Goal: Transaction & Acquisition: Purchase product/service

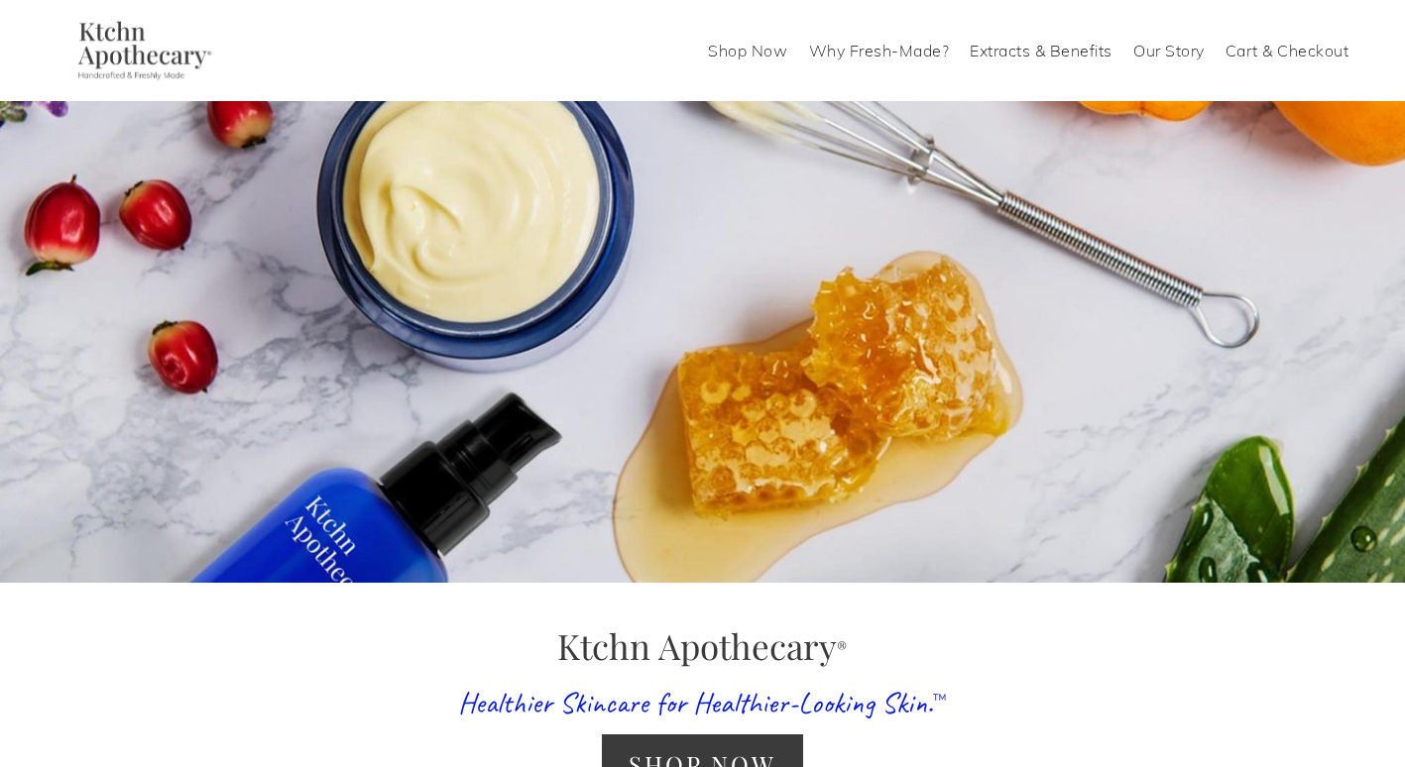
click at [762, 51] on link "Shop Now" at bounding box center [747, 51] width 79 height 32
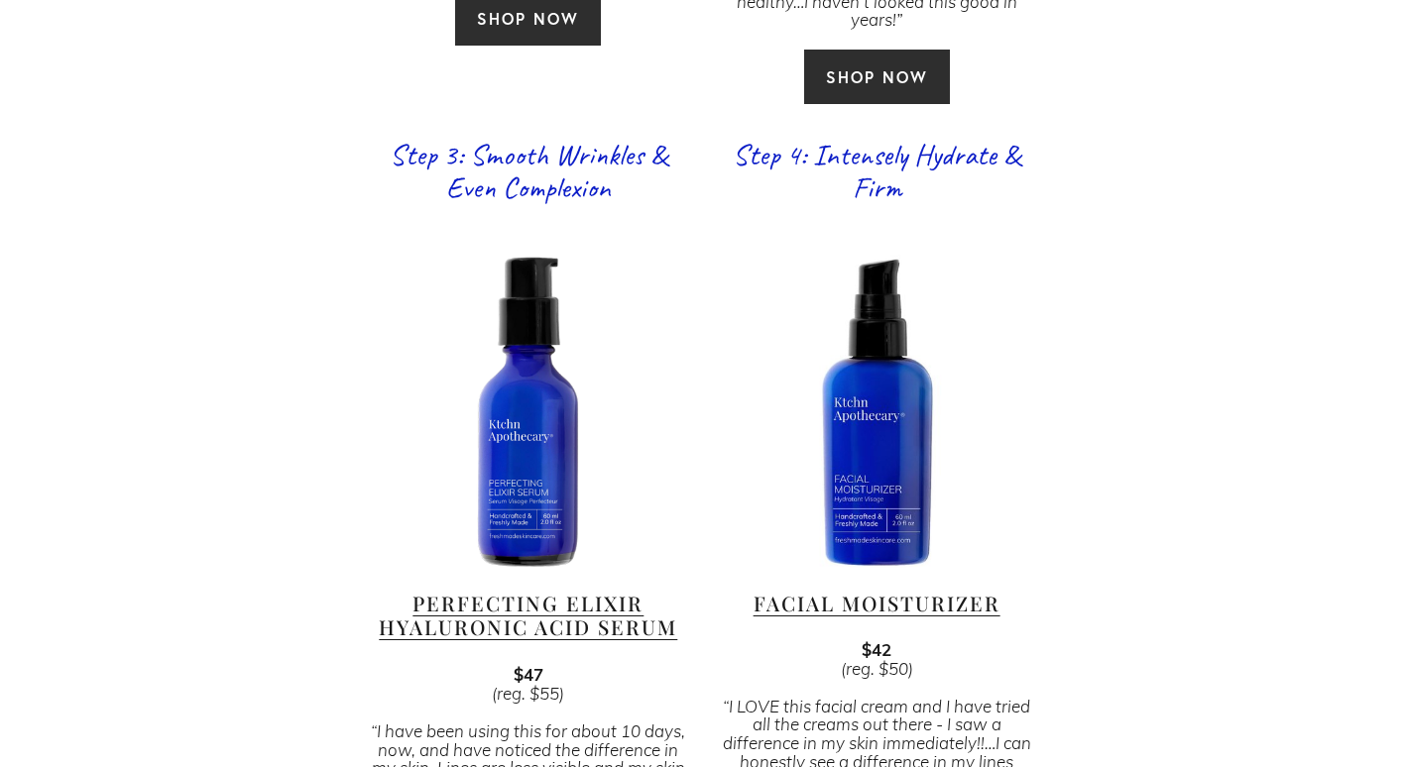
scroll to position [2082, 0]
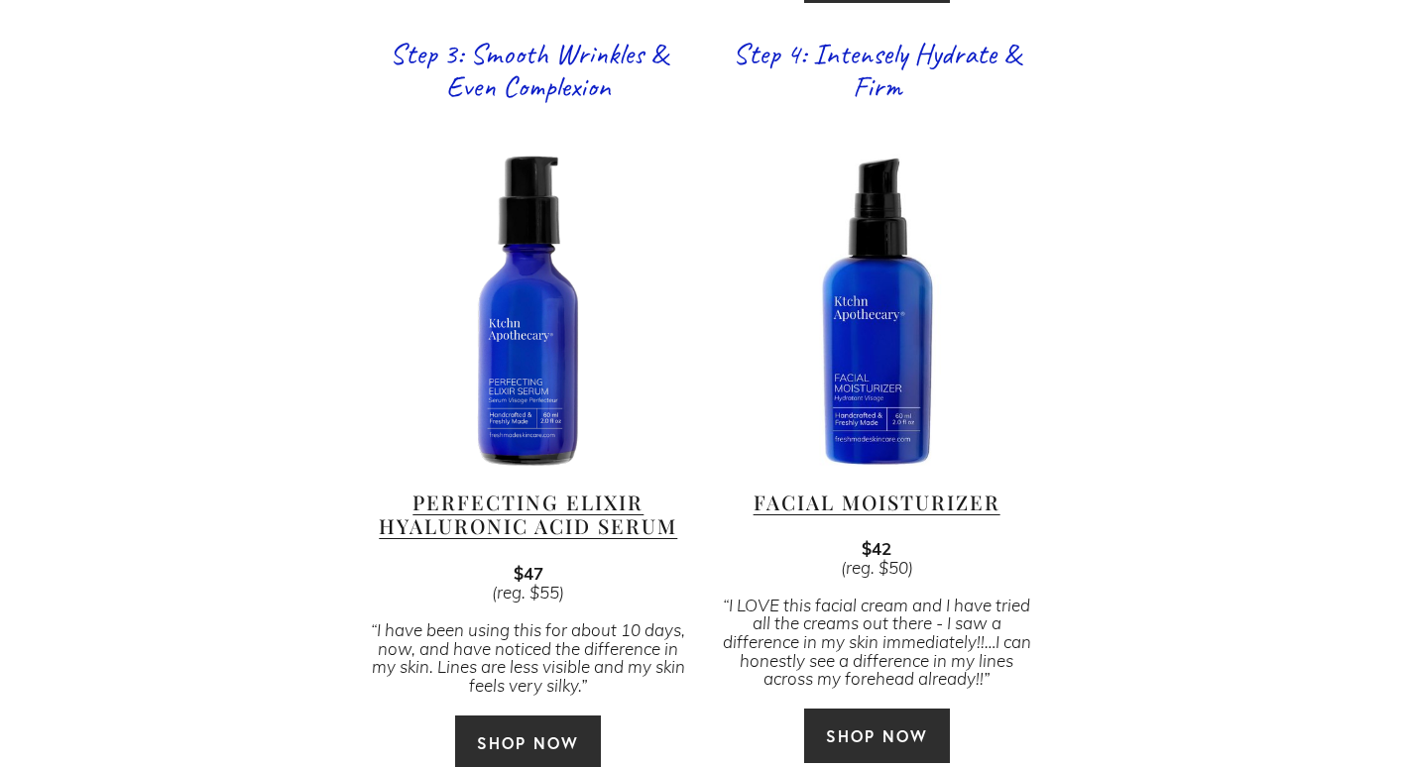
click at [564, 489] on link "Perfecting Elixir Hyaluronic Acid Serum" at bounding box center [528, 514] width 298 height 51
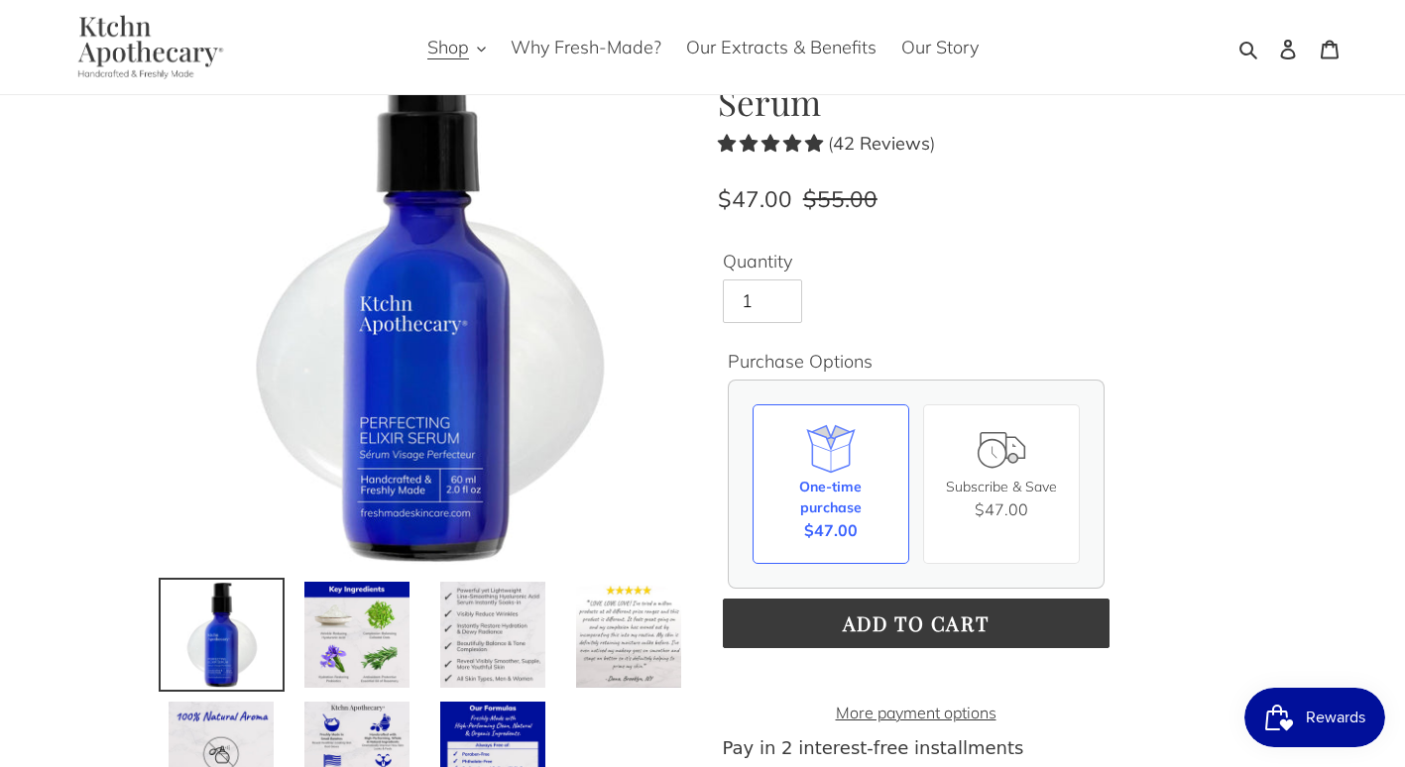
scroll to position [297, 0]
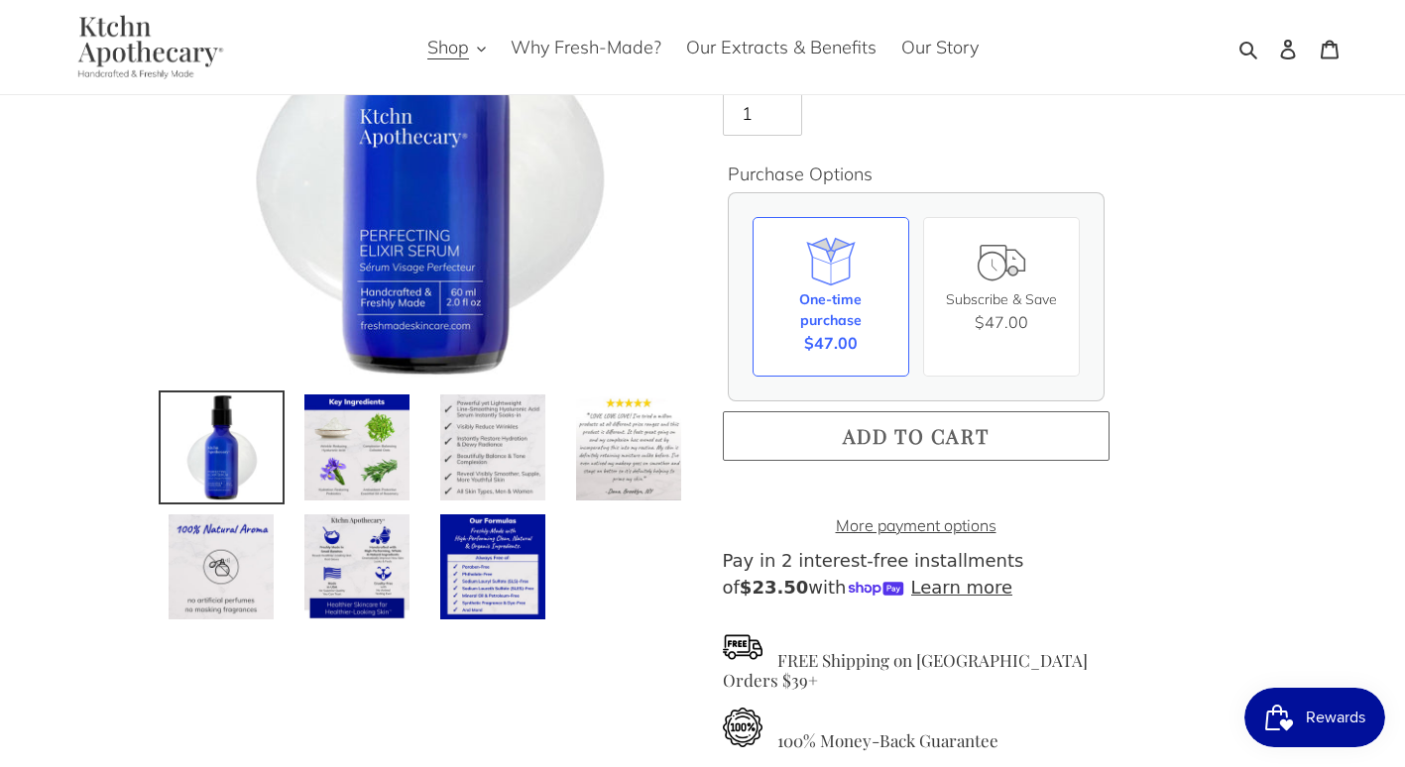
click at [882, 435] on span "Add to cart" at bounding box center [916, 435] width 147 height 27
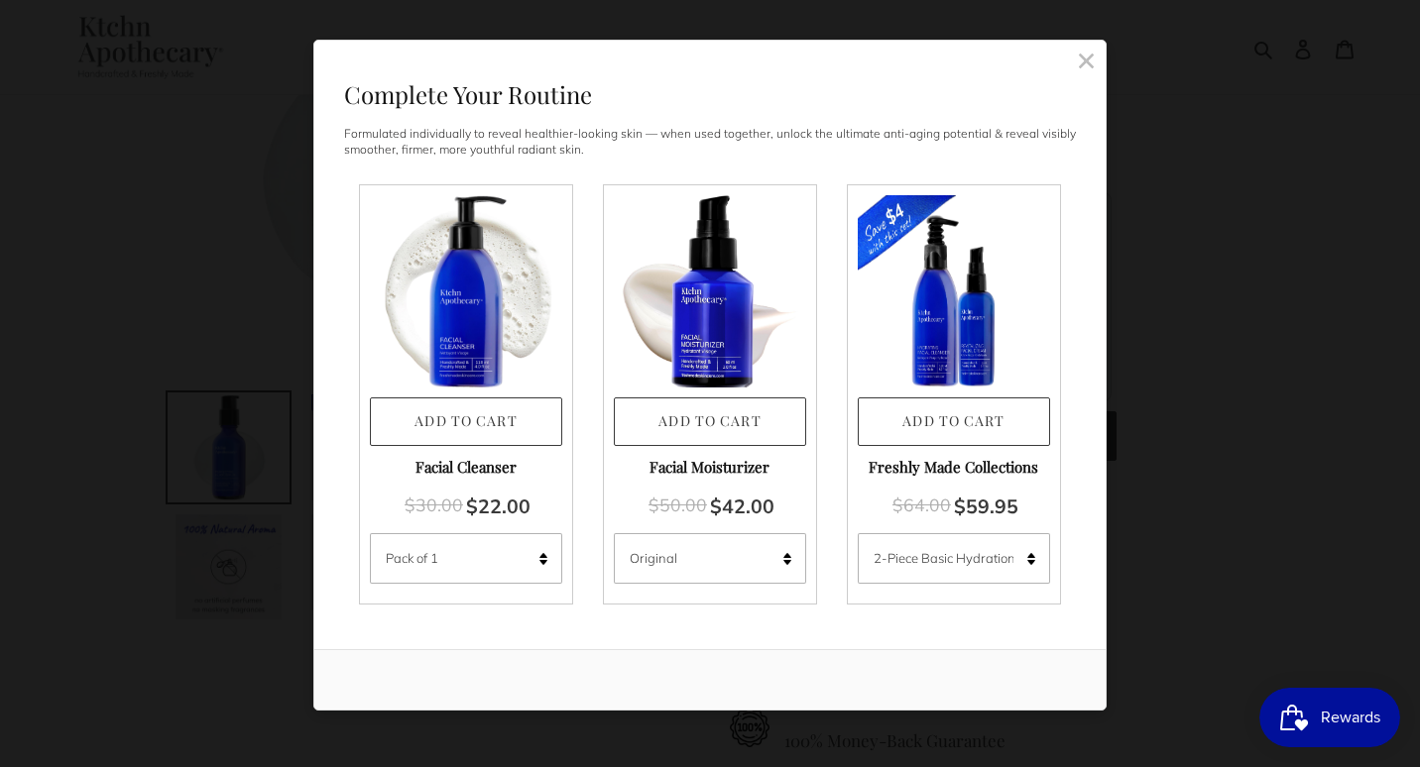
click at [1092, 57] on rect at bounding box center [1086, 61] width 18 height 18
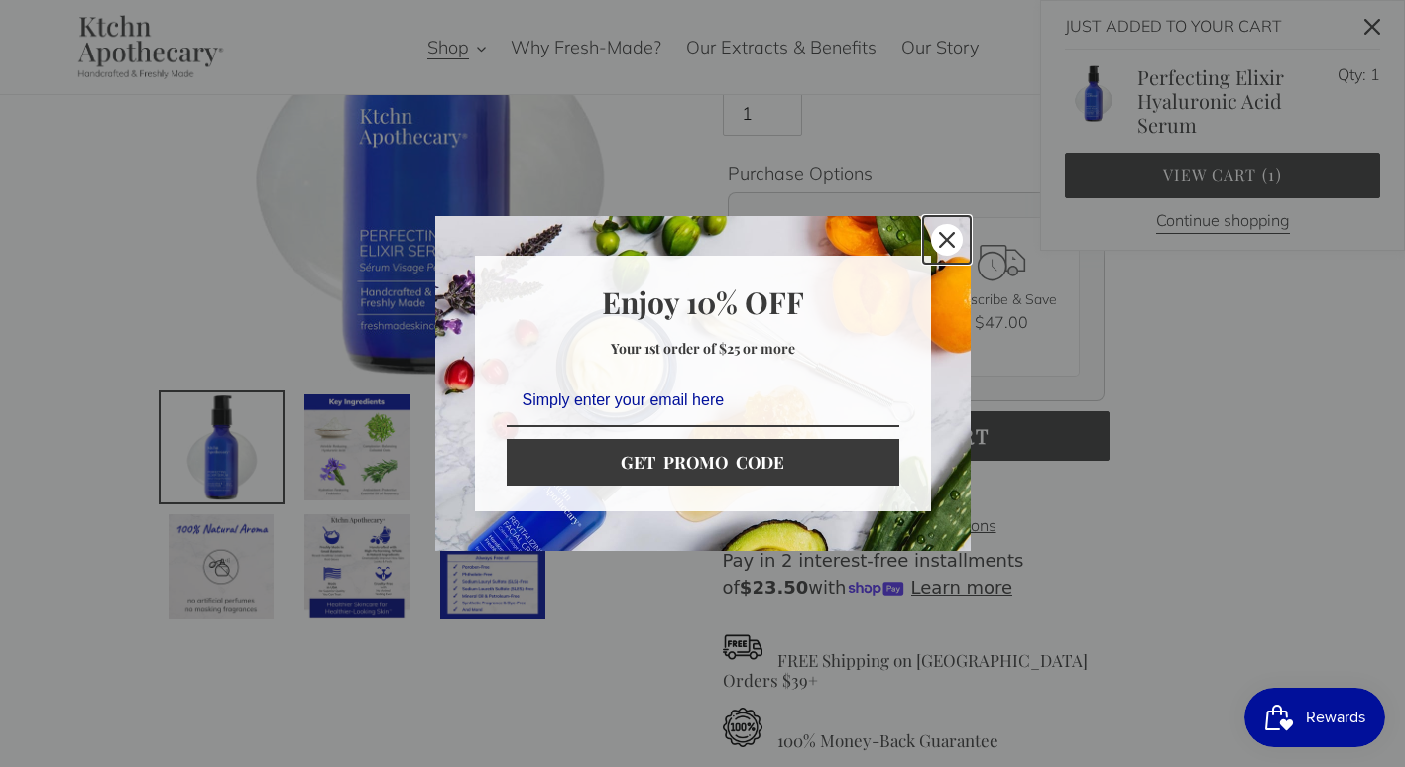
click at [950, 234] on icon "close icon" at bounding box center [947, 240] width 16 height 16
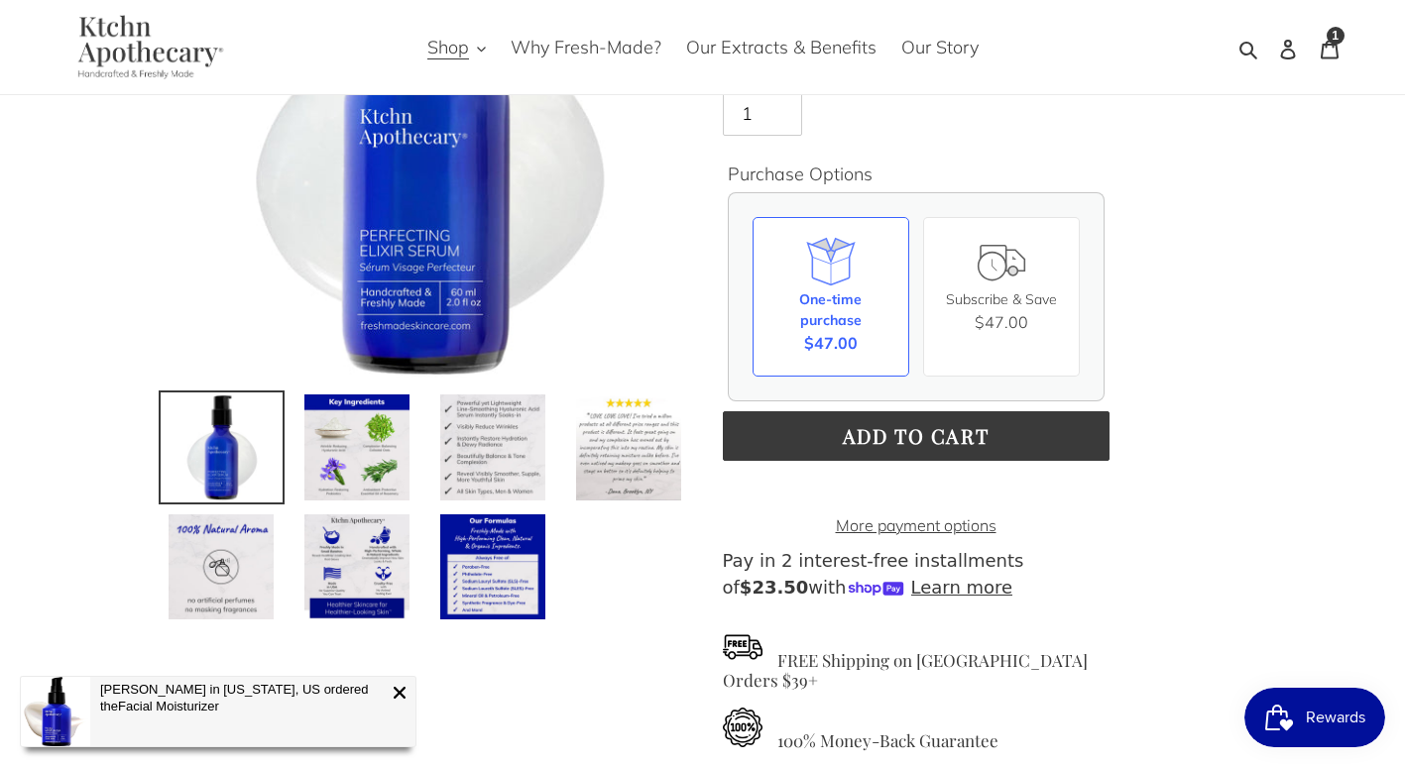
click at [1332, 715] on span "Rewards" at bounding box center [1335, 718] width 59 height 30
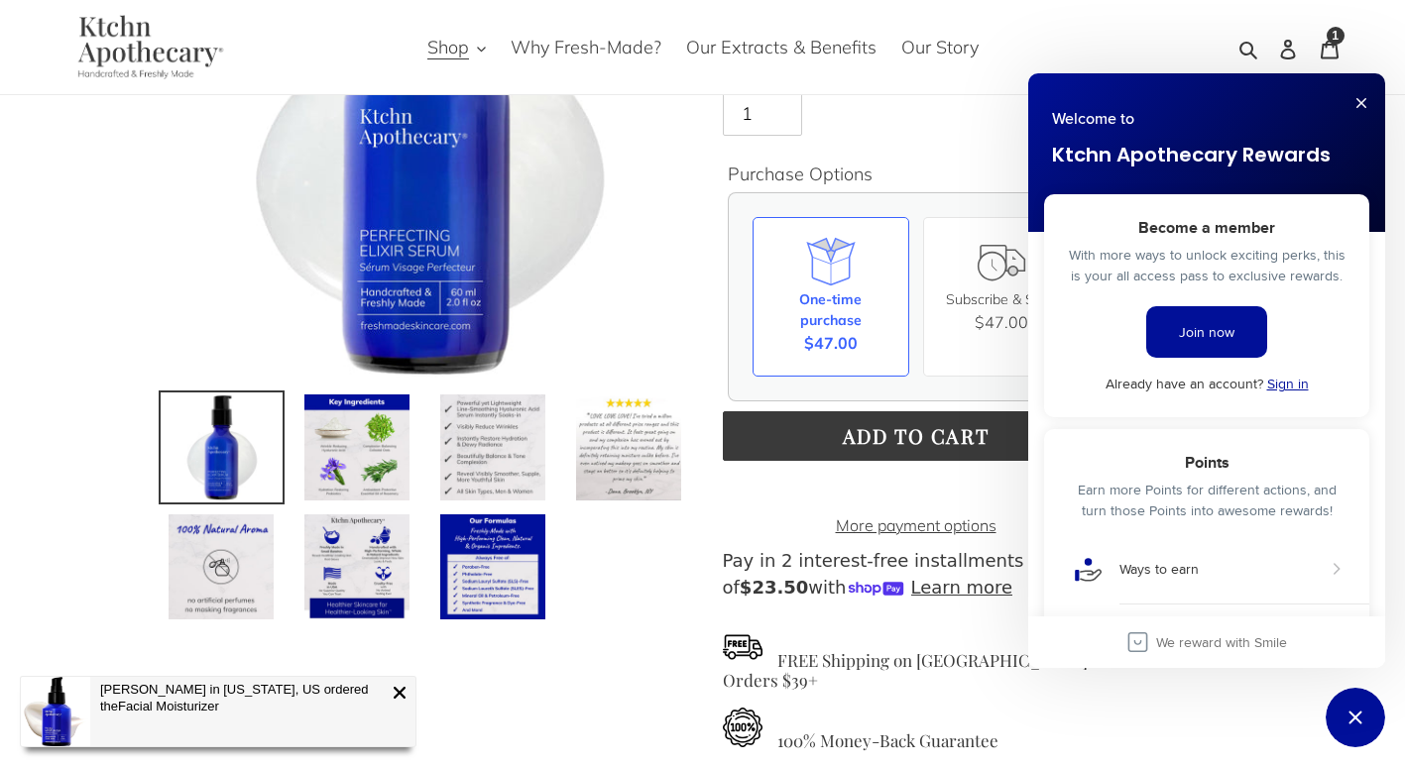
scroll to position [0, 0]
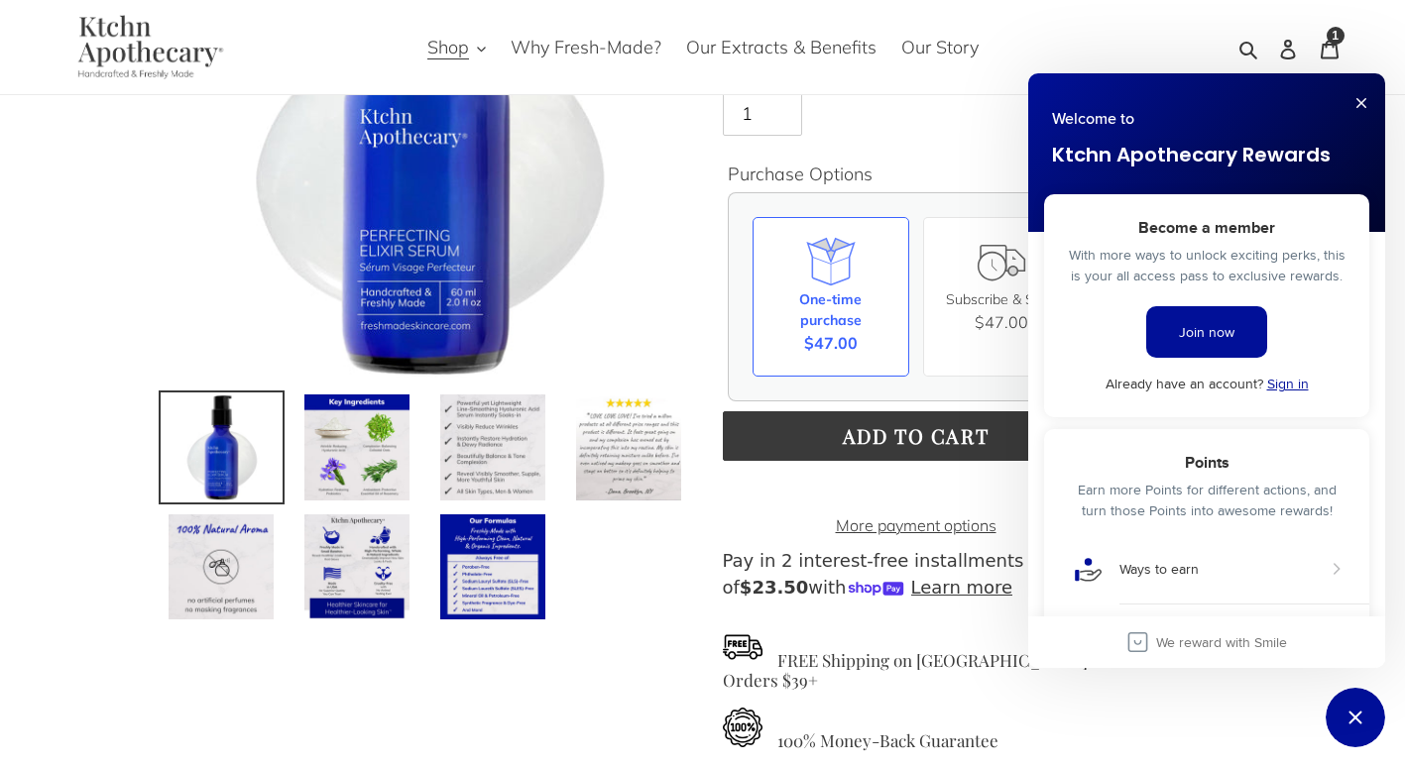
click at [1279, 375] on link "Sign in" at bounding box center [1288, 384] width 42 height 20
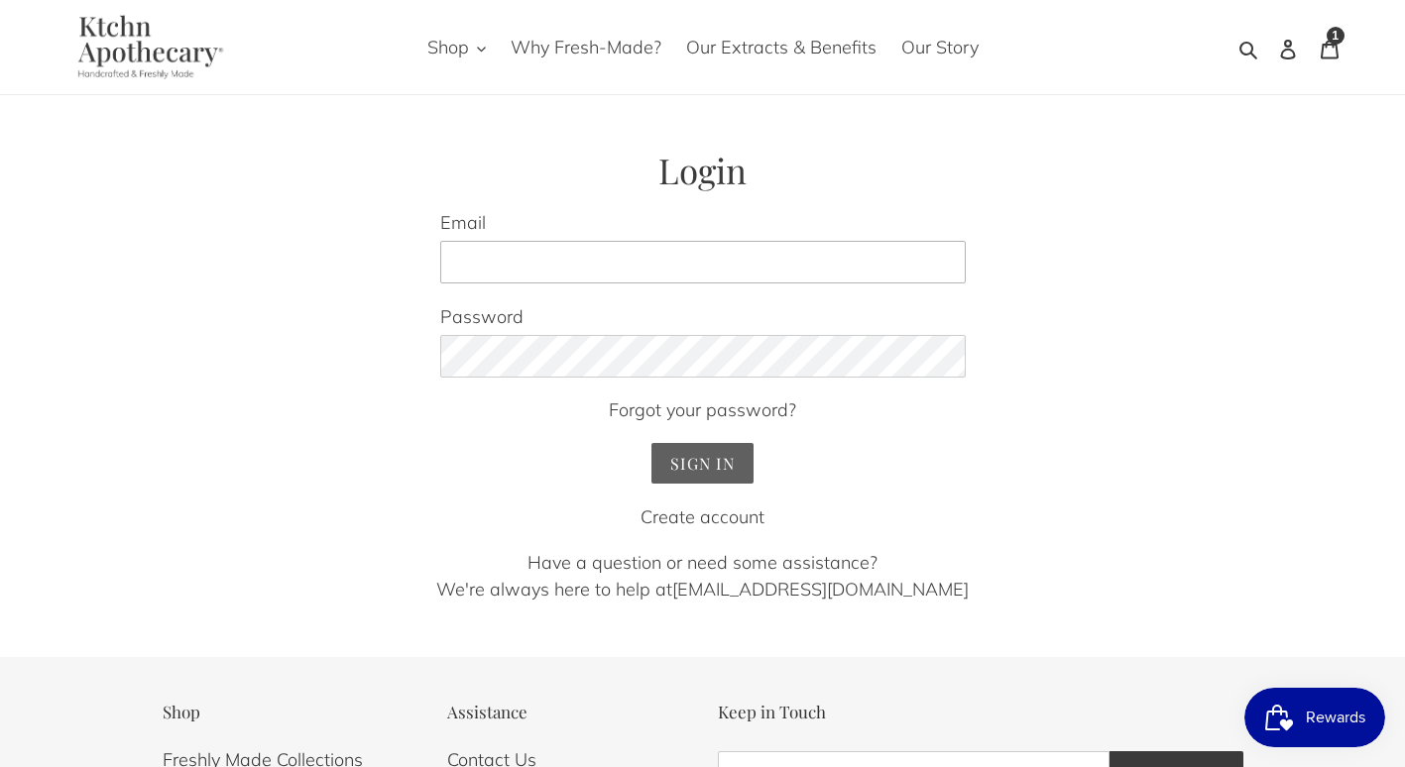
type input "pstewart@gilbertengineering.com"
click at [683, 457] on input "Sign In" at bounding box center [702, 463] width 102 height 41
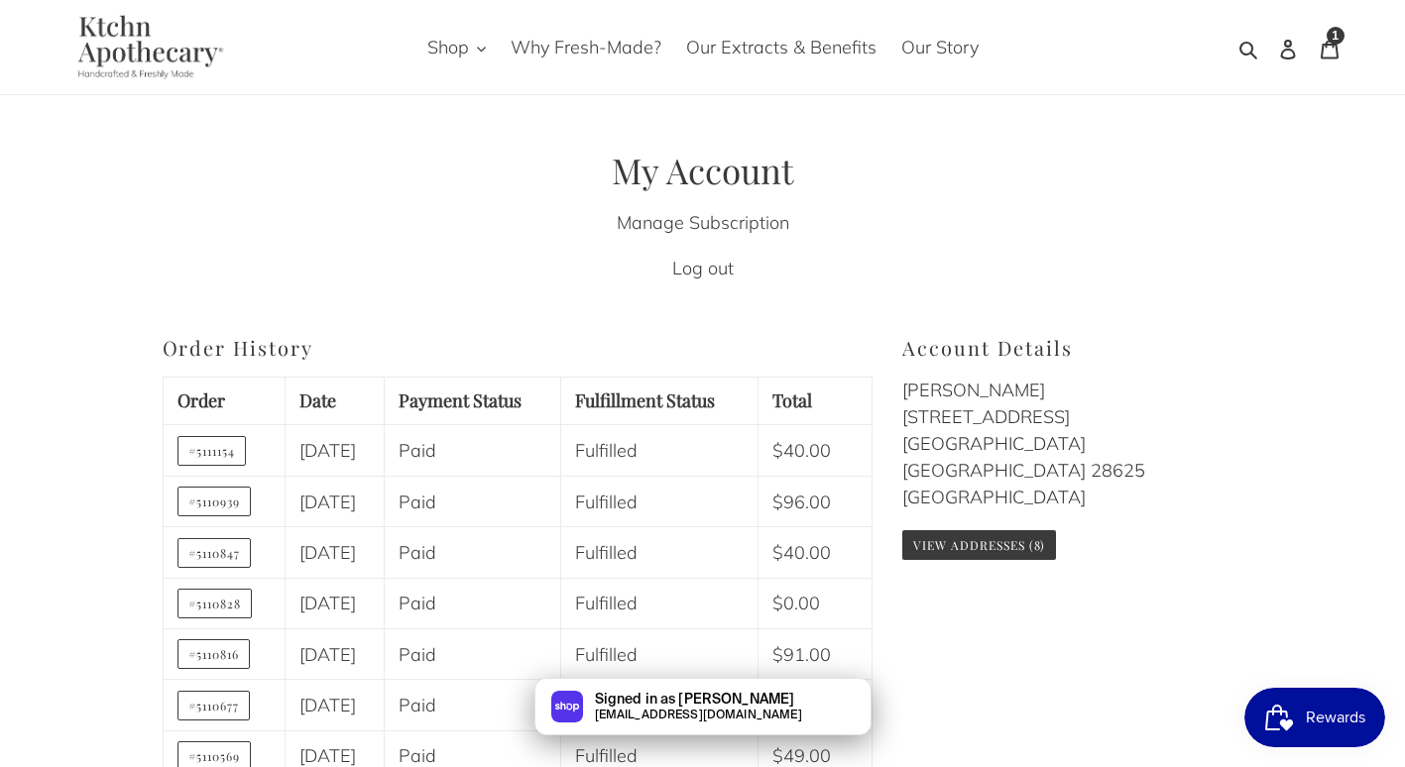
click at [1316, 721] on span "Rewards" at bounding box center [1335, 718] width 59 height 30
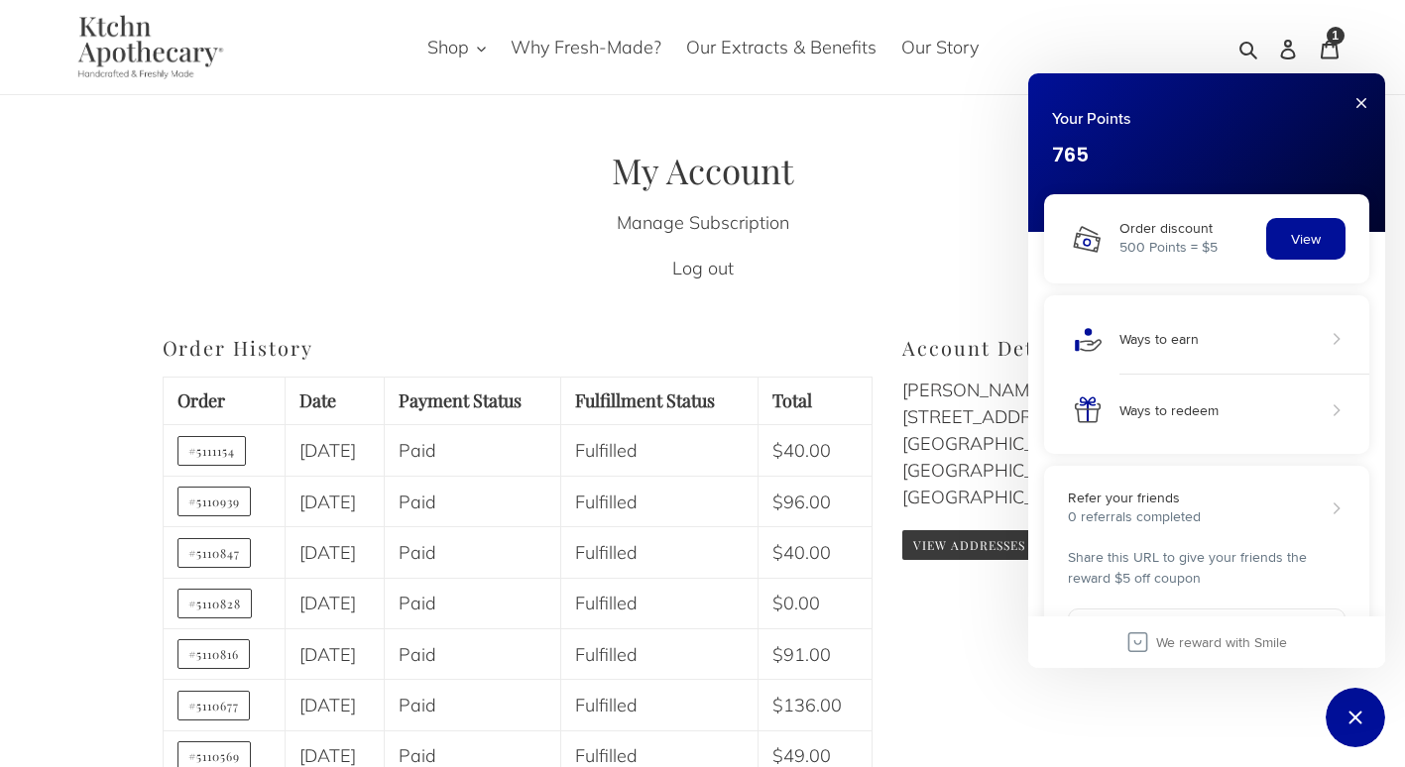
click at [1298, 229] on button "View" at bounding box center [1305, 239] width 79 height 42
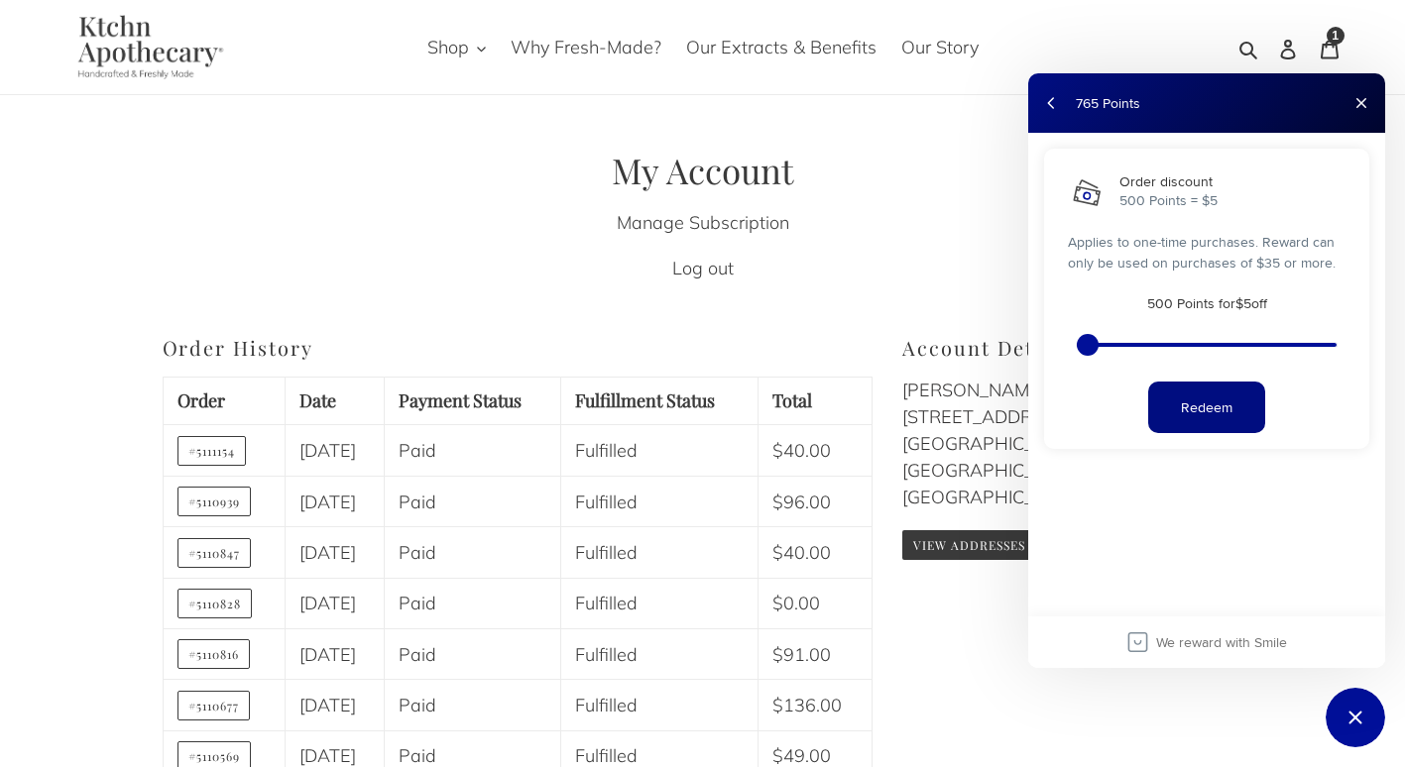
click at [1213, 399] on button "Redeem" at bounding box center [1206, 408] width 117 height 52
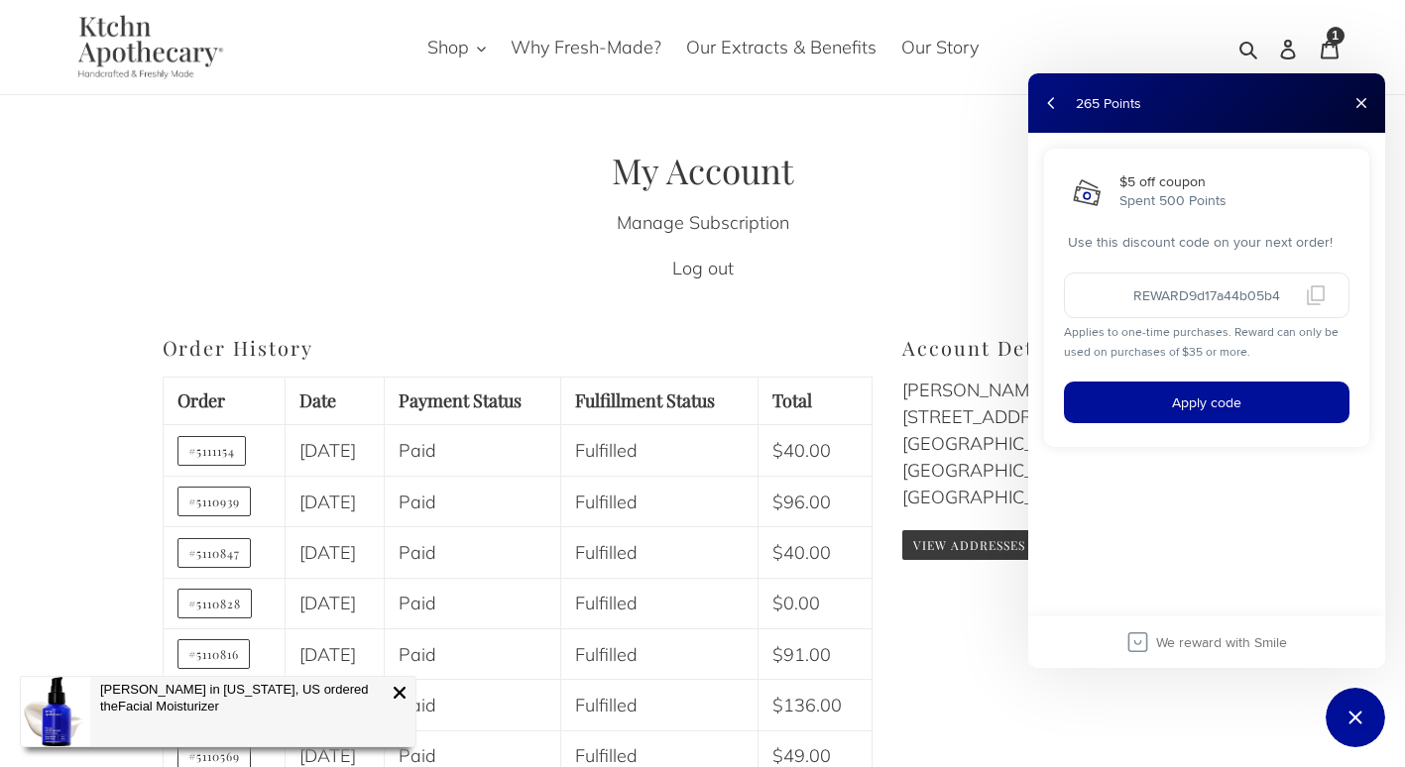
drag, startPoint x: 1126, startPoint y: 292, endPoint x: 1289, endPoint y: 292, distance: 162.6
click at [1289, 292] on input "REWARD9d17a44b05b4" at bounding box center [1207, 296] width 286 height 46
drag, startPoint x: 1289, startPoint y: 292, endPoint x: 1241, endPoint y: 292, distance: 47.6
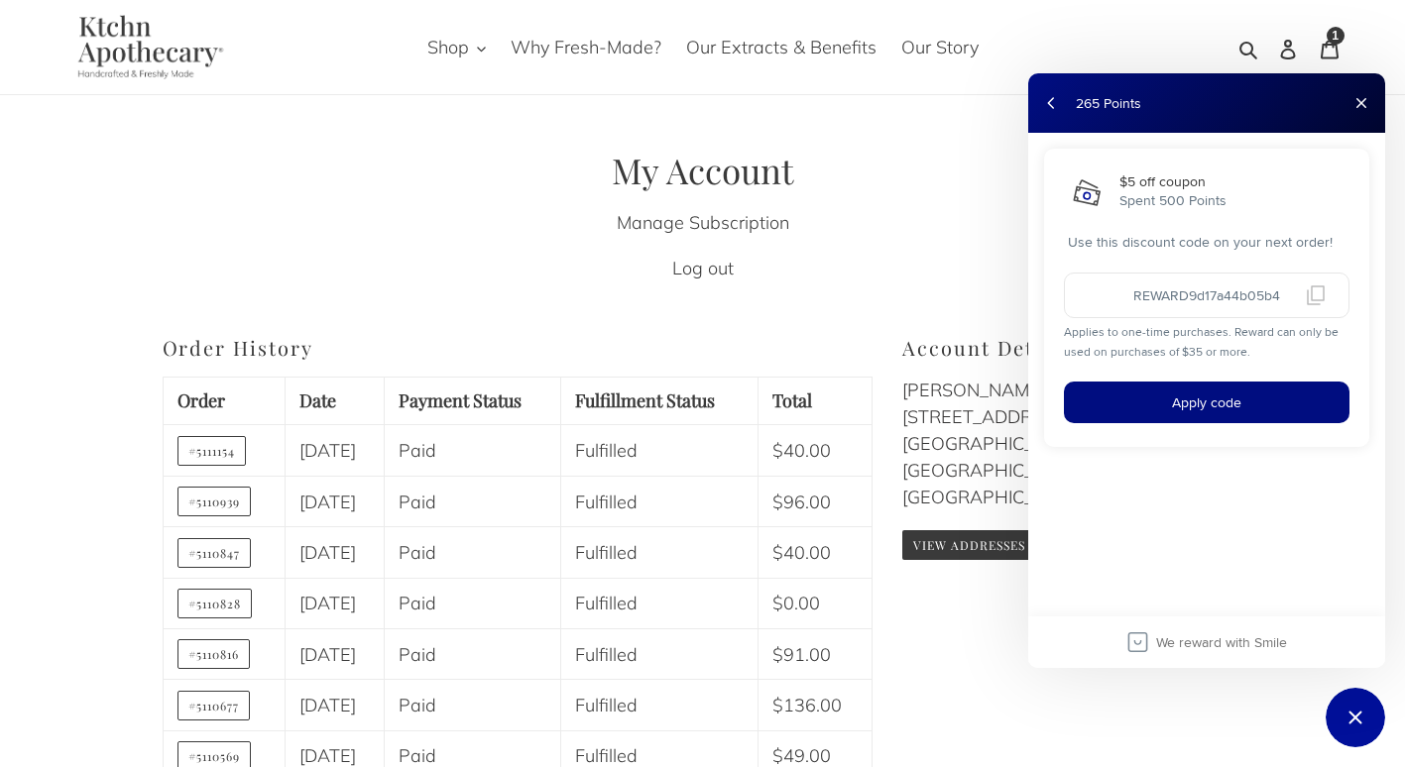
click at [1186, 397] on button "Apply code" at bounding box center [1207, 403] width 286 height 42
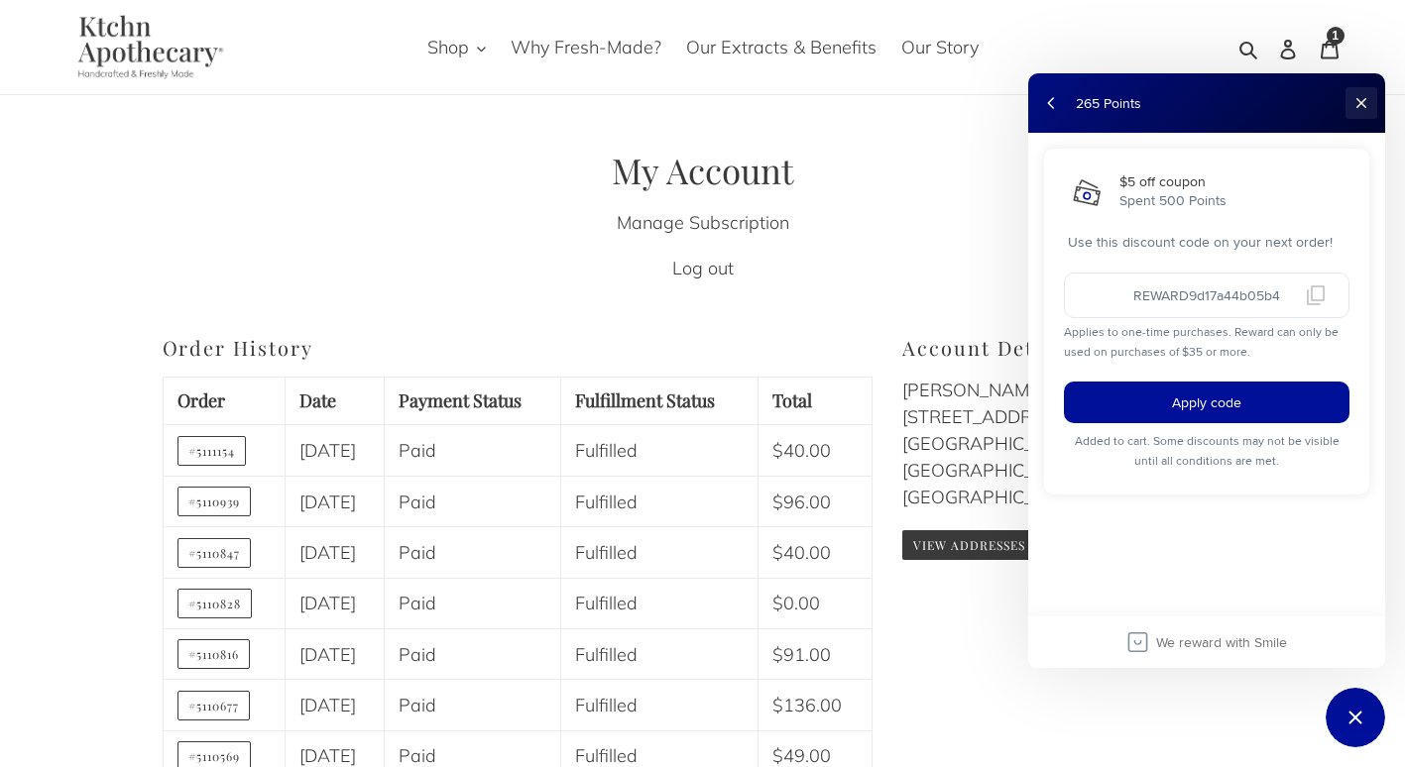
click at [1364, 98] on button "Close" at bounding box center [1361, 103] width 32 height 32
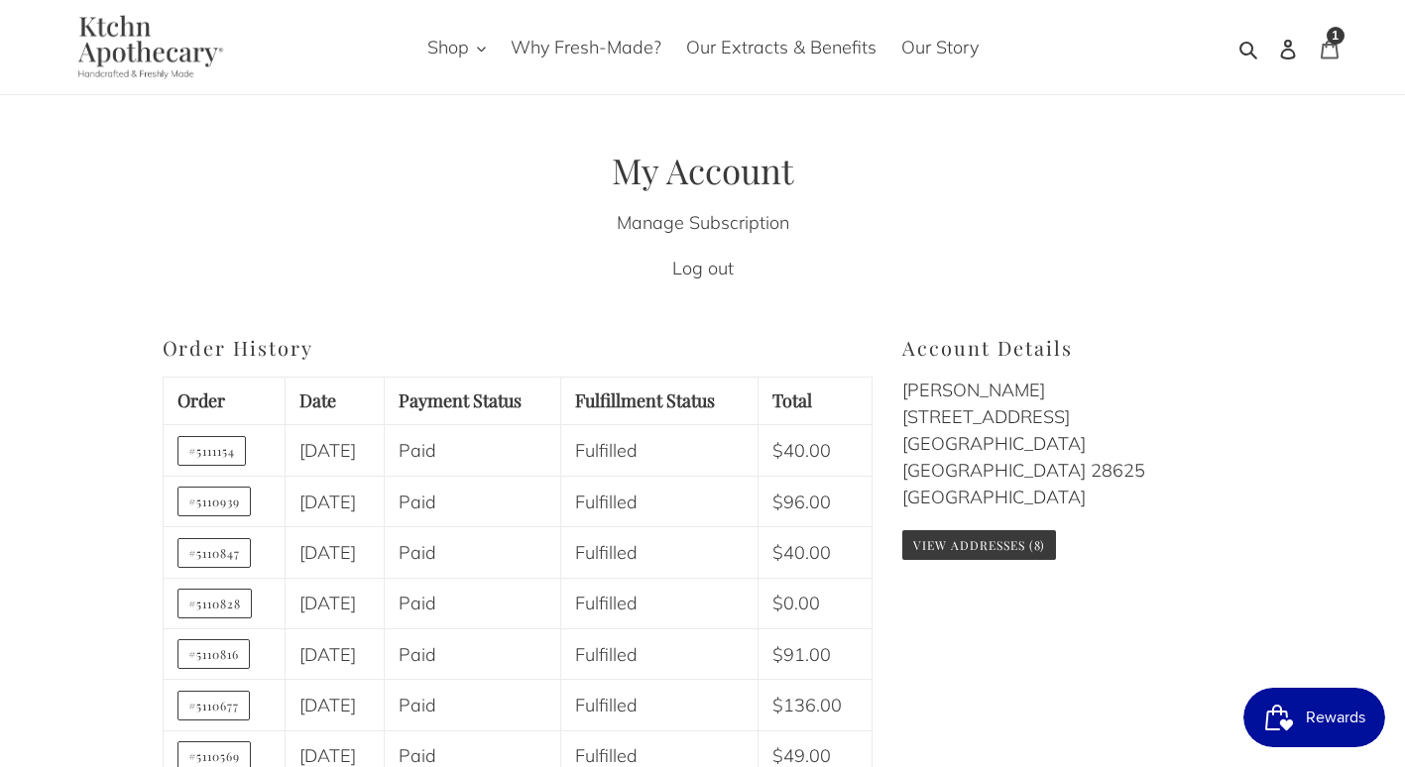
click at [1319, 38] on link "Cart 1 item" at bounding box center [1330, 47] width 42 height 47
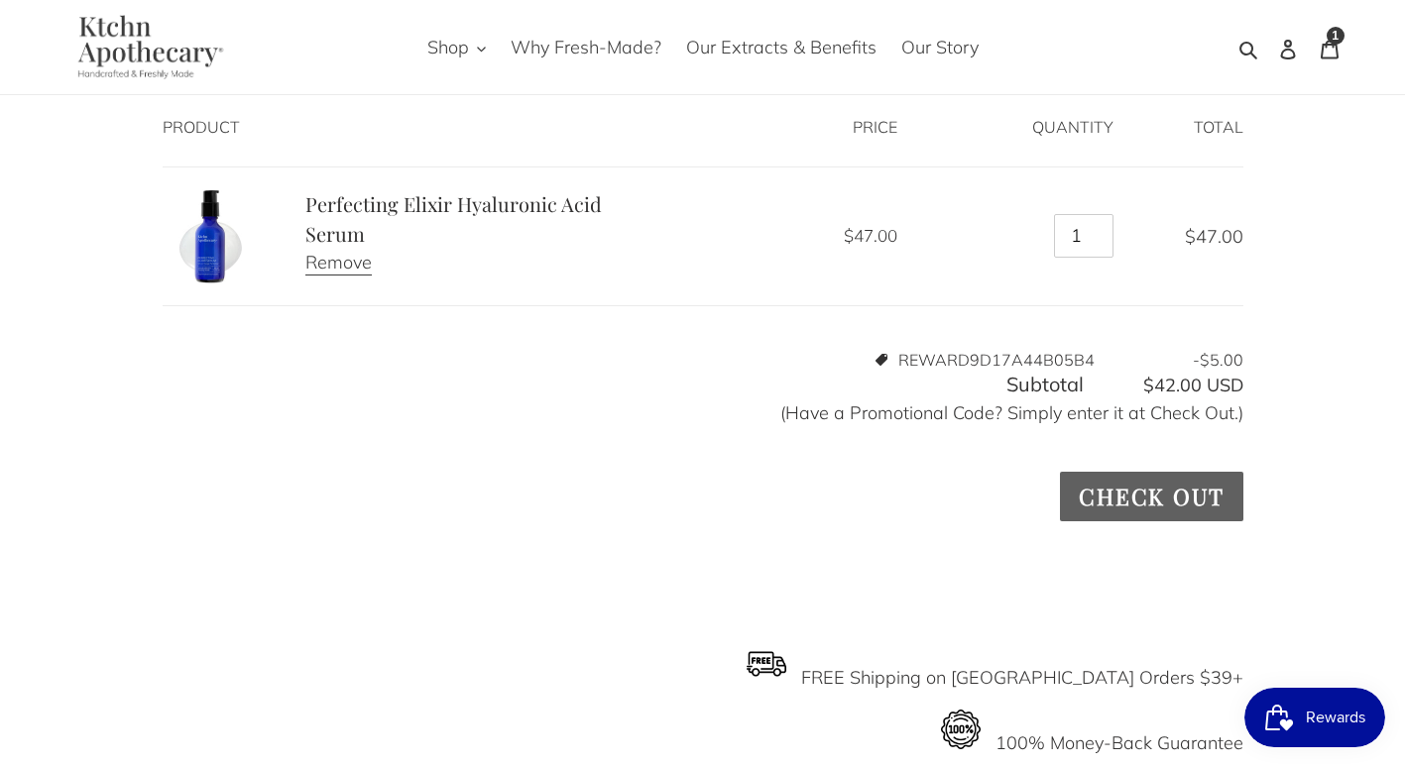
scroll to position [99, 0]
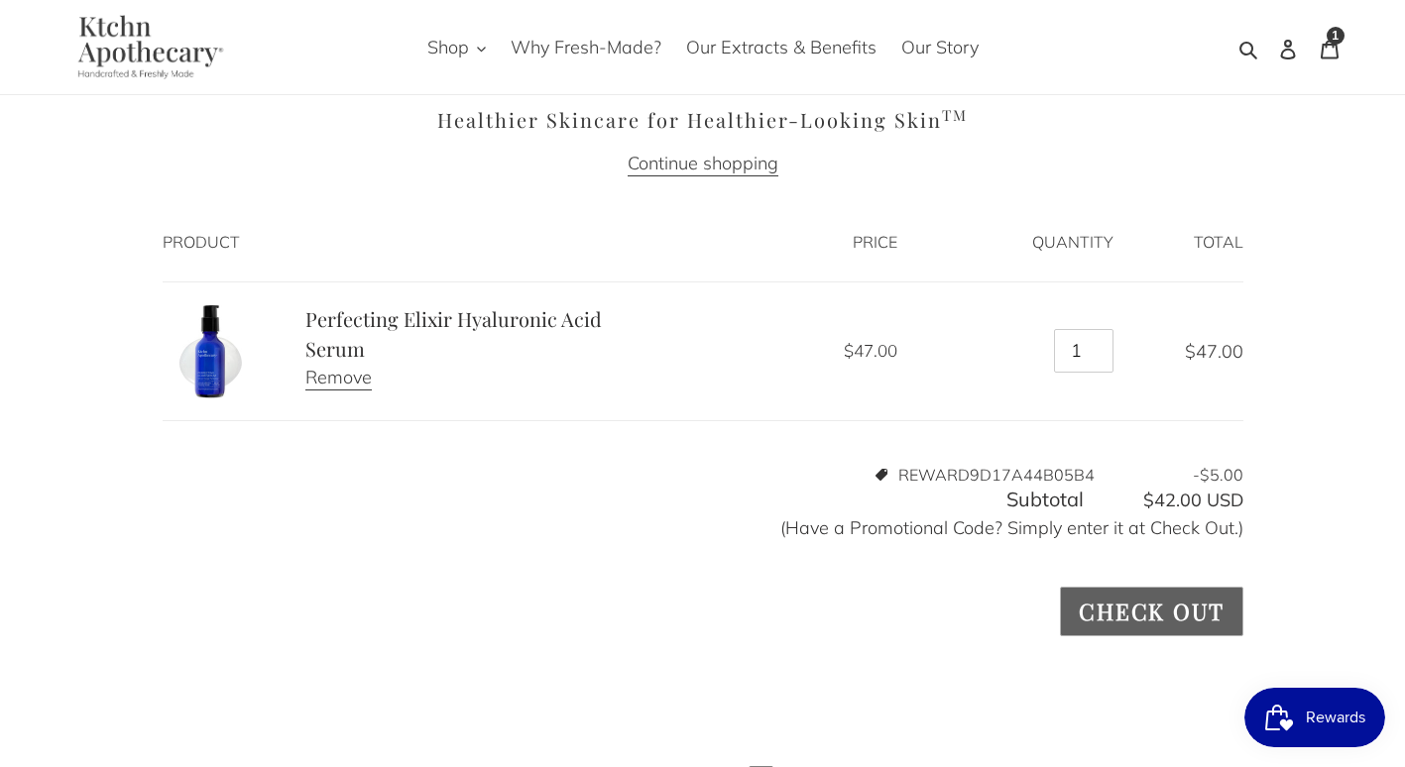
click at [1150, 598] on input "Check out" at bounding box center [1151, 611] width 182 height 49
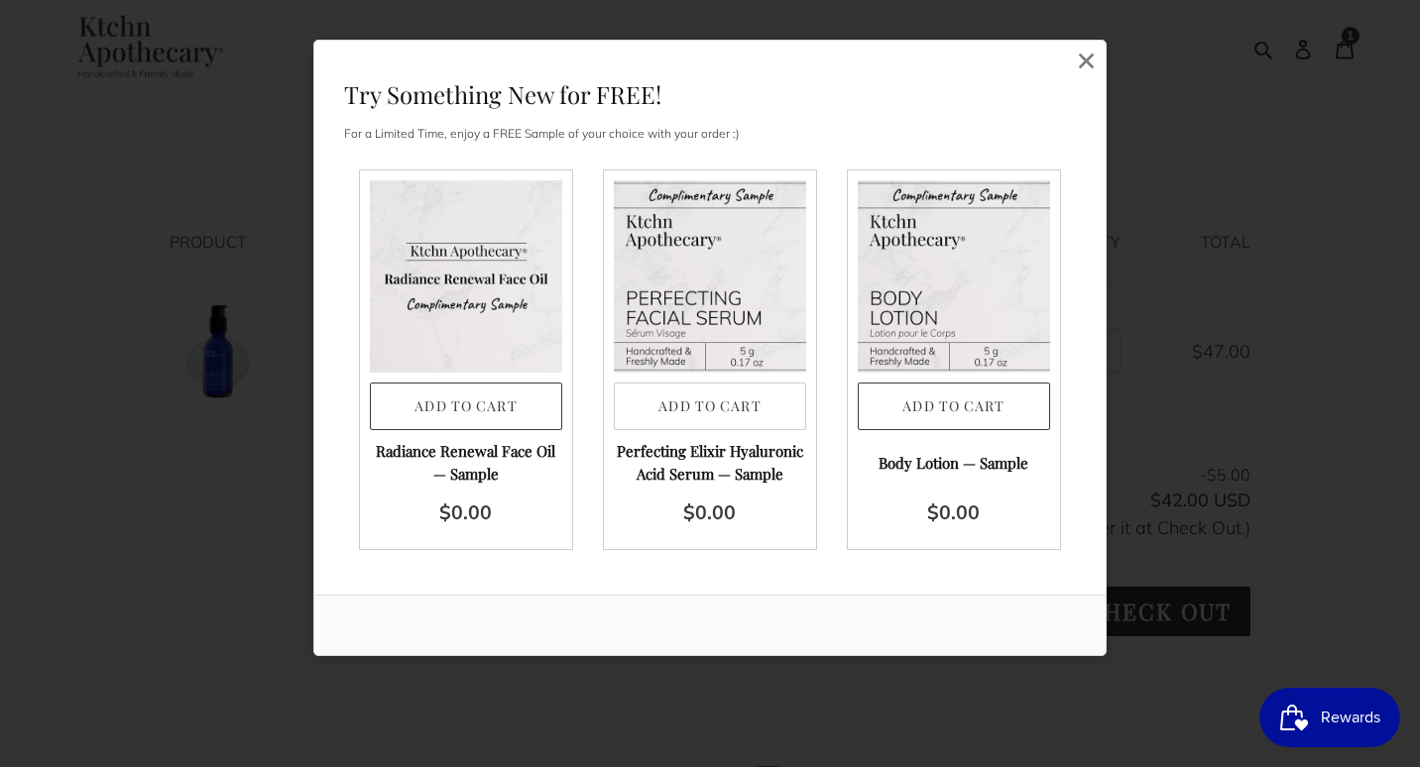
click at [689, 402] on button "Add to Cart" at bounding box center [710, 407] width 192 height 49
